Goal: Transaction & Acquisition: Purchase product/service

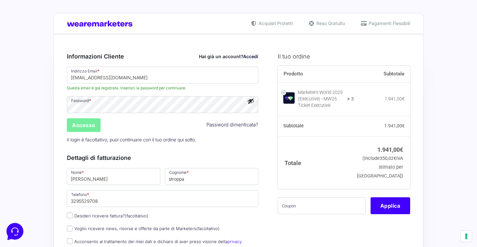
click at [75, 126] on input "Accesso" at bounding box center [84, 125] width 34 height 14
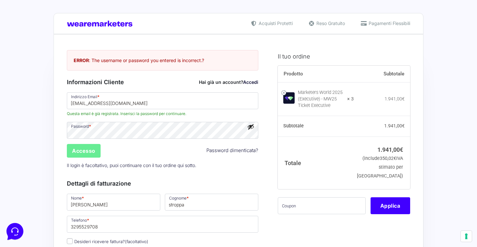
click at [215, 148] on link "Password dimenticata?" at bounding box center [232, 150] width 52 height 7
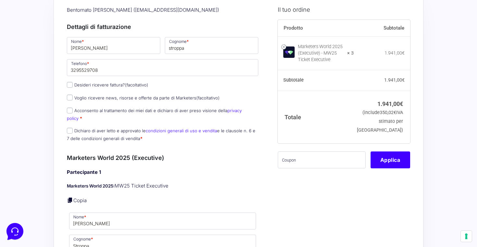
scroll to position [60, 0]
click at [72, 83] on input "Desideri ricevere fattura? (facoltativo)" at bounding box center [70, 85] width 6 height 6
checkbox input "true"
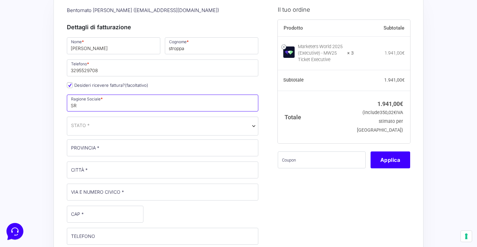
scroll to position [0, 0]
type input "S"
type input "Mantua Perio"
click at [69, 84] on input "Desideri ricevere fattura? (facoltativo)" at bounding box center [70, 85] width 6 height 6
checkbox input "false"
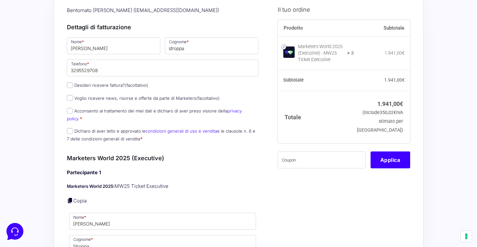
click at [70, 112] on input "Acconsento al trattamento dei miei dati e dichiaro di aver preso visione della …" at bounding box center [70, 111] width 6 height 6
checkbox input "true"
click at [69, 128] on input "Dichiaro di aver letto e approvato le condizioni generali di uso e vendita e le…" at bounding box center [70, 131] width 6 height 6
checkbox input "true"
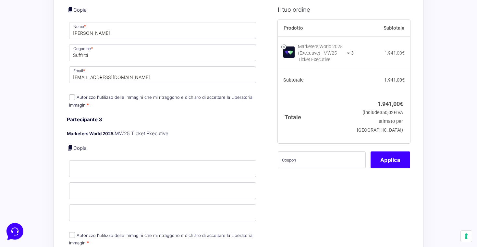
scroll to position [389, 0]
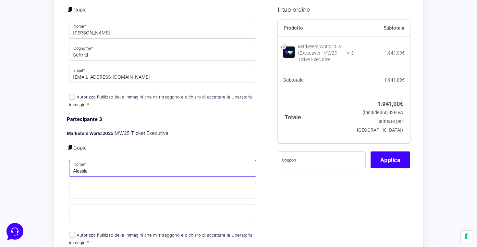
type input "Alessia"
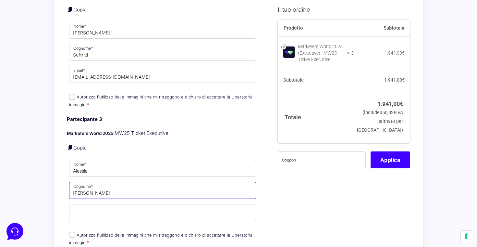
type input "Uccello"
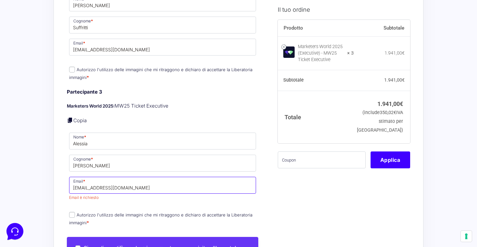
scroll to position [417, 0]
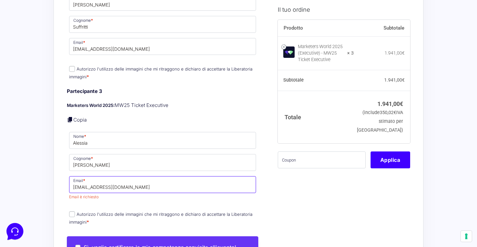
type input "uccelloalessia@gmail.com"
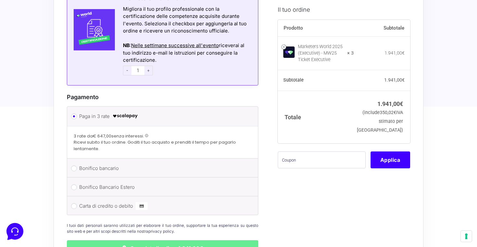
scroll to position [691, 0]
click at [76, 203] on input "Carta di credito o debito" at bounding box center [74, 206] width 6 height 6
radio input "true"
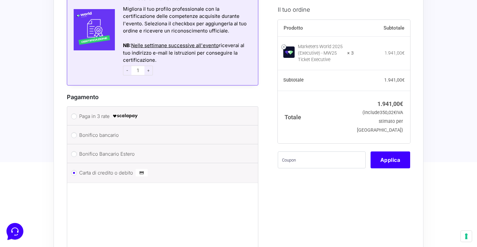
click at [73, 170] on input "Carta di credito o debito" at bounding box center [74, 173] width 6 height 6
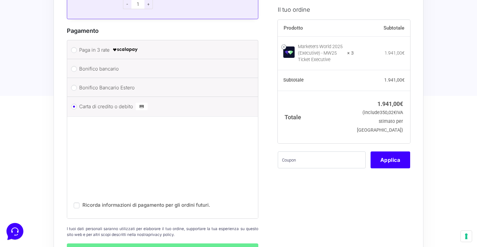
scroll to position [762, 0]
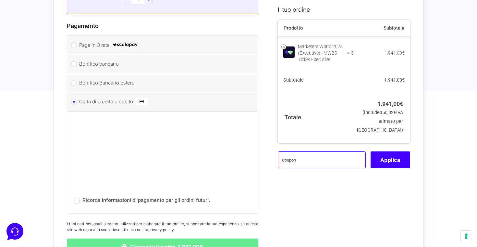
click at [285, 168] on input "text" at bounding box center [322, 159] width 88 height 17
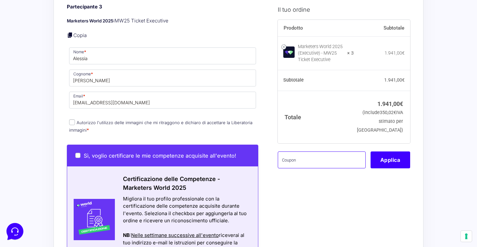
scroll to position [441, 0]
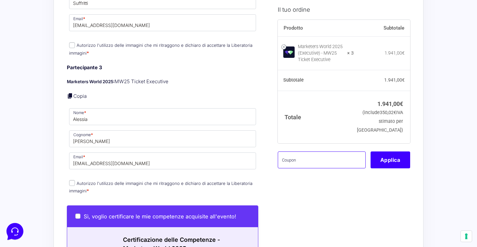
paste input "EXCTVFREE"
type input "EXCTVFREE"
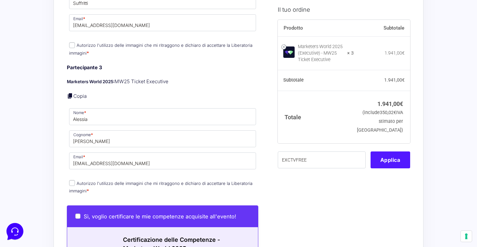
click at [380, 168] on button "Applica" at bounding box center [390, 159] width 40 height 17
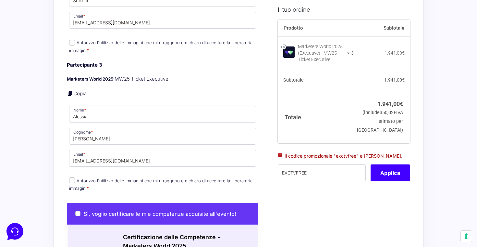
scroll to position [443, 0]
